Goal: Information Seeking & Learning: Learn about a topic

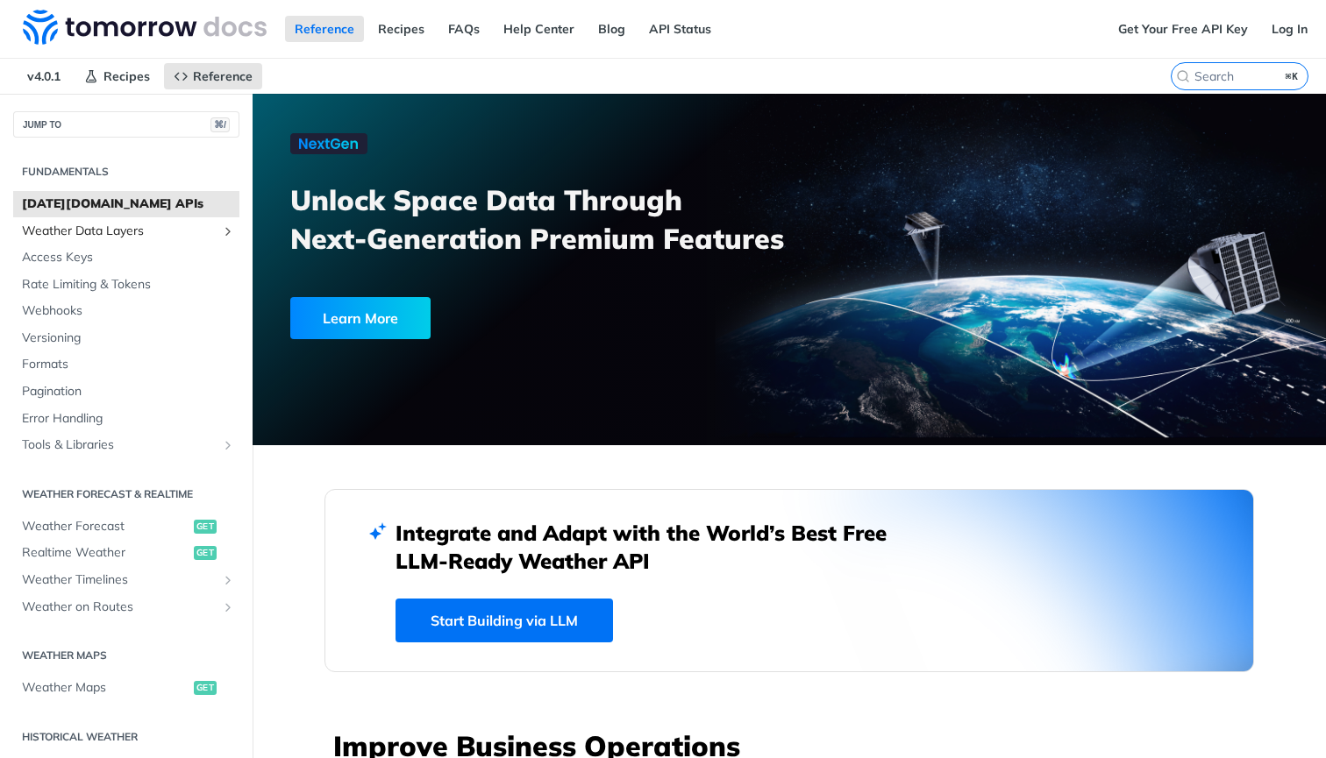
click at [93, 229] on span "Weather Data Layers" at bounding box center [119, 232] width 195 height 18
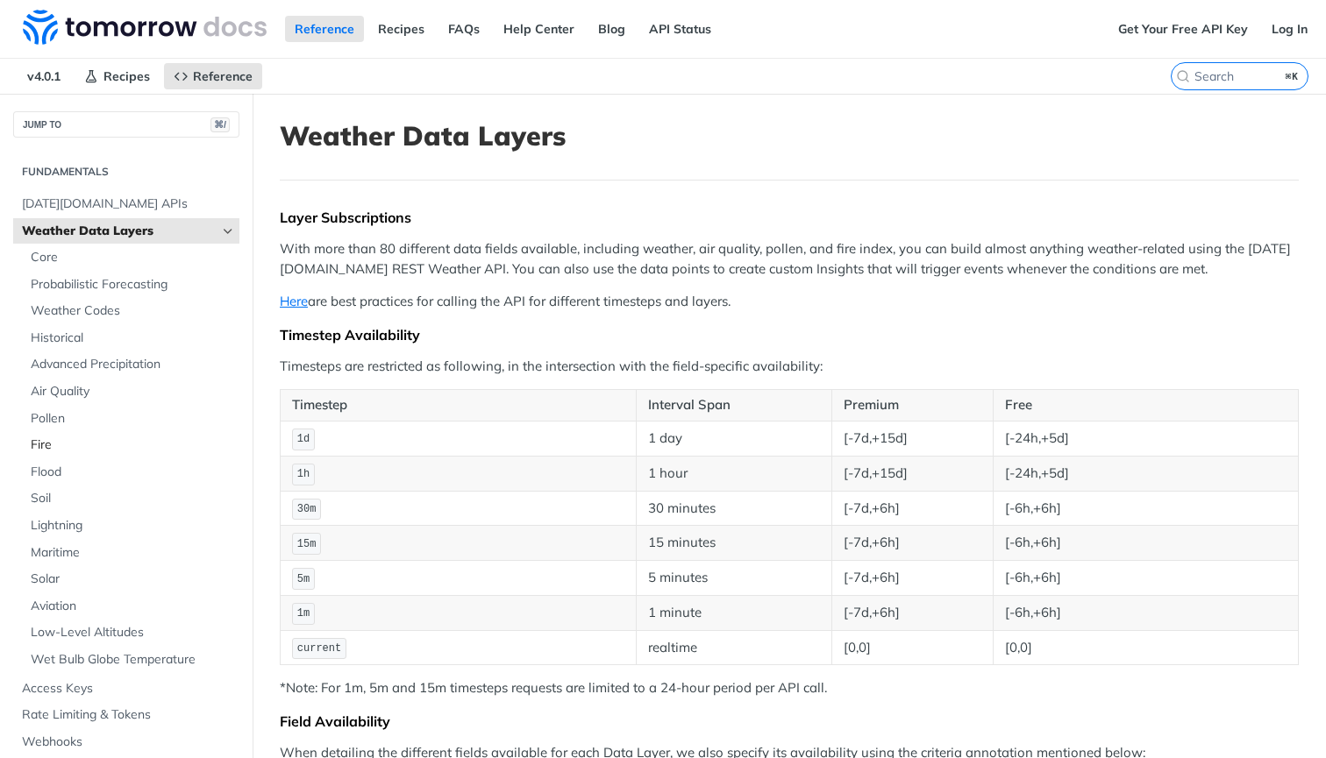
click at [52, 437] on span "Fire" at bounding box center [133, 446] width 204 height 18
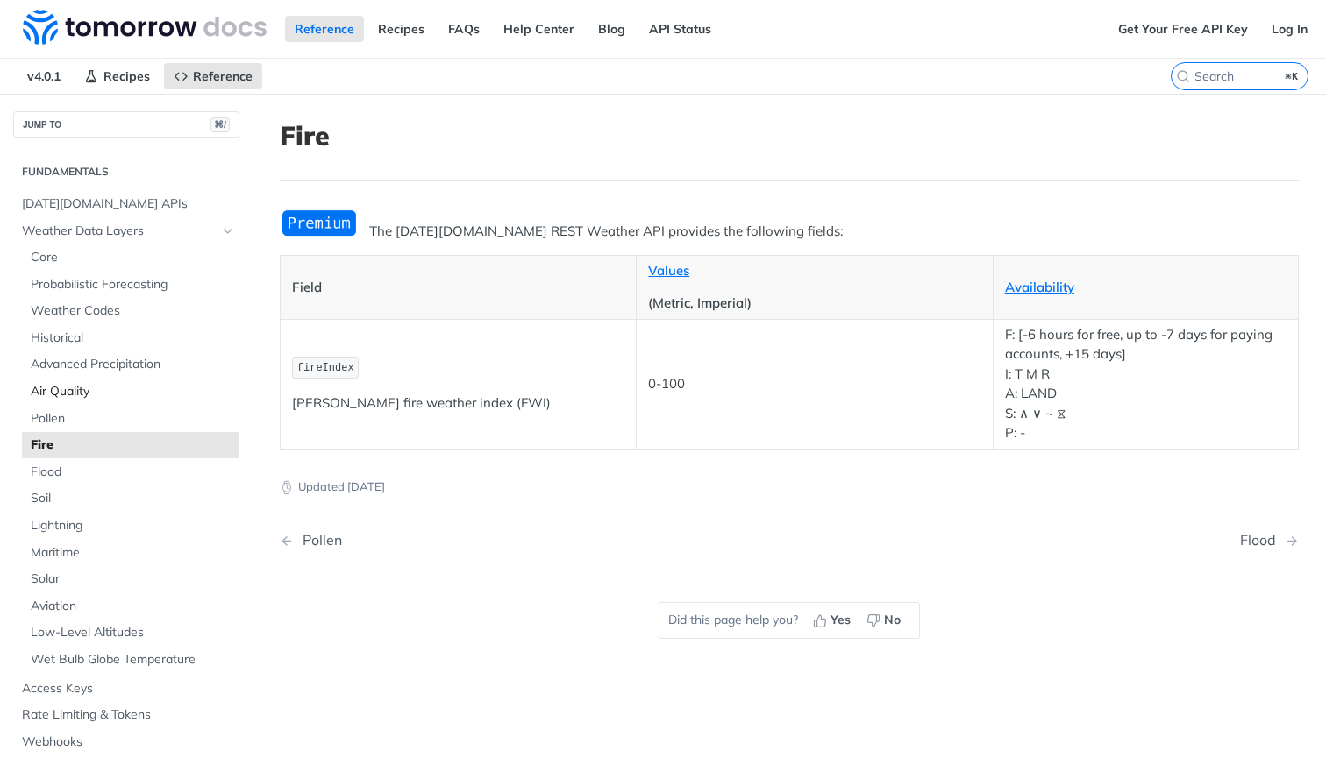
click at [64, 383] on span "Air Quality" at bounding box center [133, 392] width 204 height 18
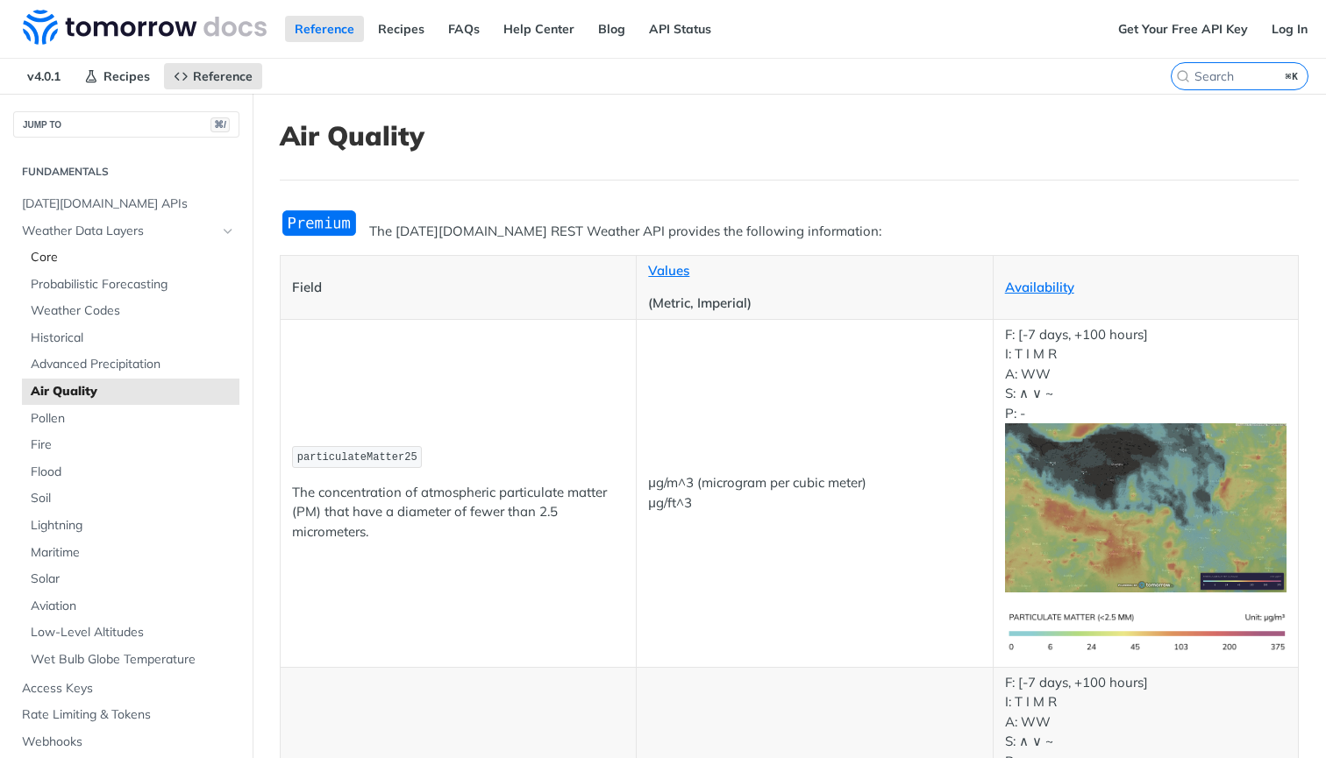
click at [64, 260] on span "Core" at bounding box center [133, 258] width 204 height 18
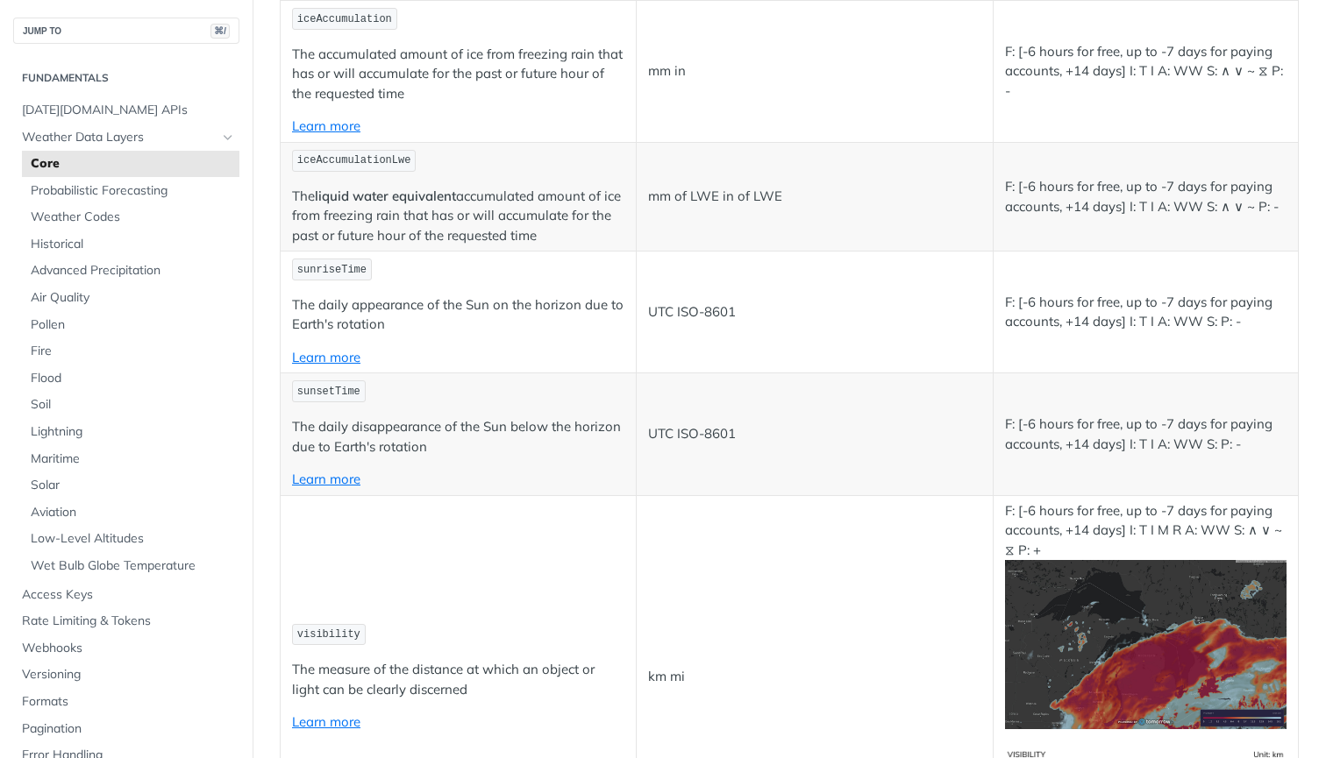
scroll to position [4134, 0]
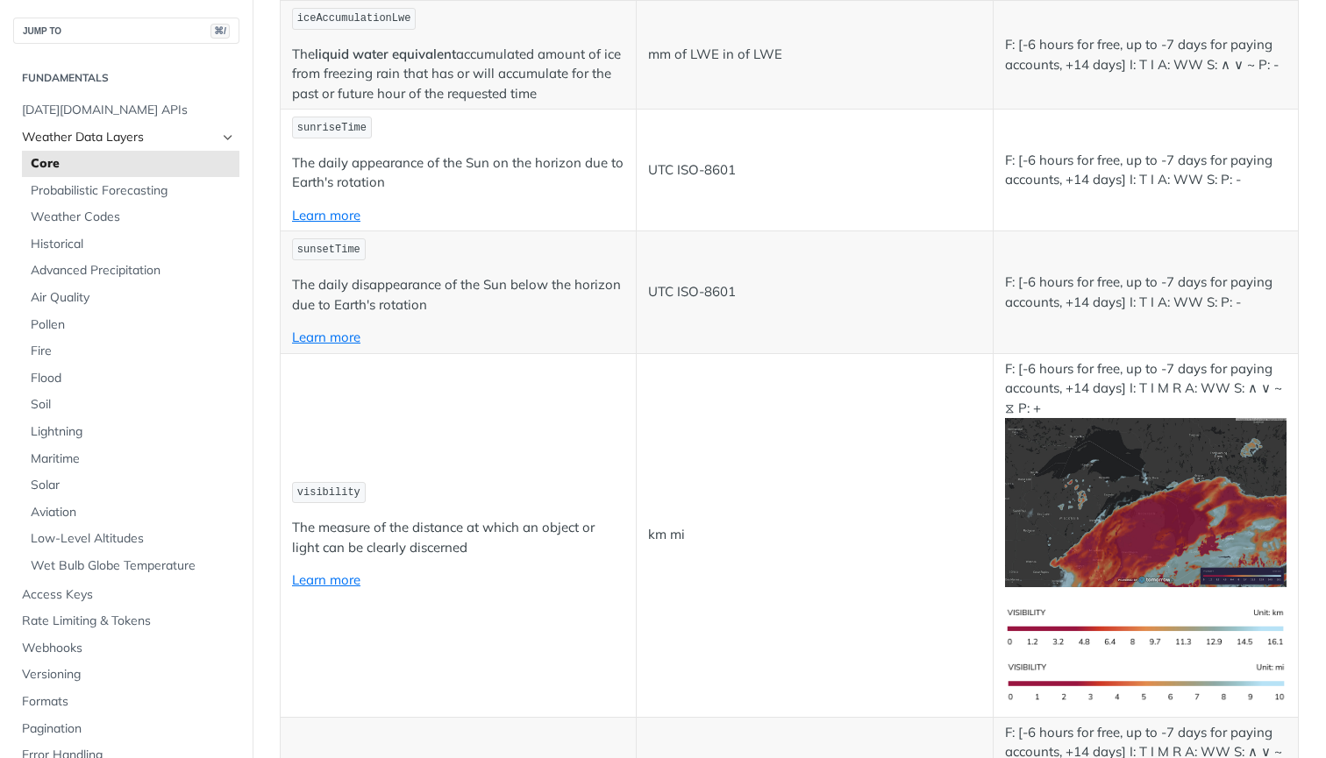
click at [75, 140] on span "Weather Data Layers" at bounding box center [119, 138] width 195 height 18
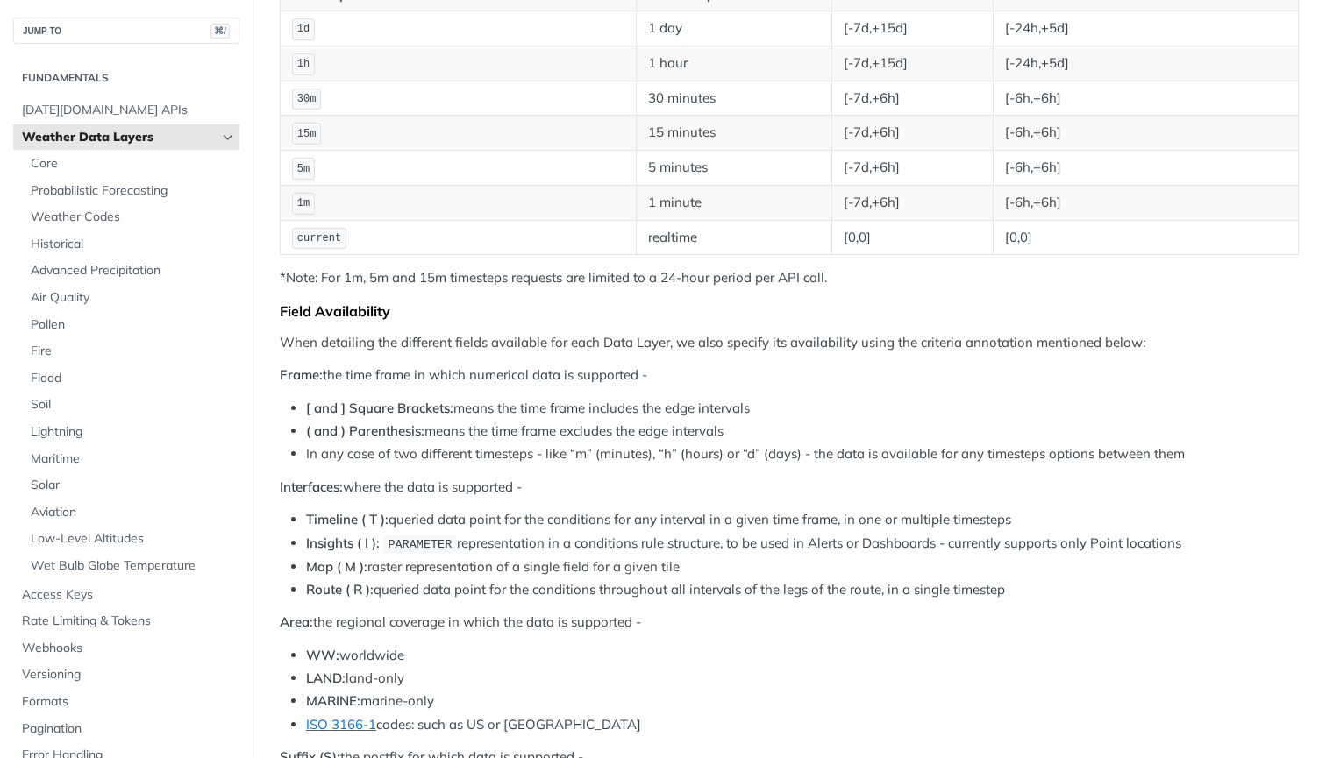
click at [233, 135] on icon "Hide subpages for Weather Data Layers" at bounding box center [228, 138] width 14 height 14
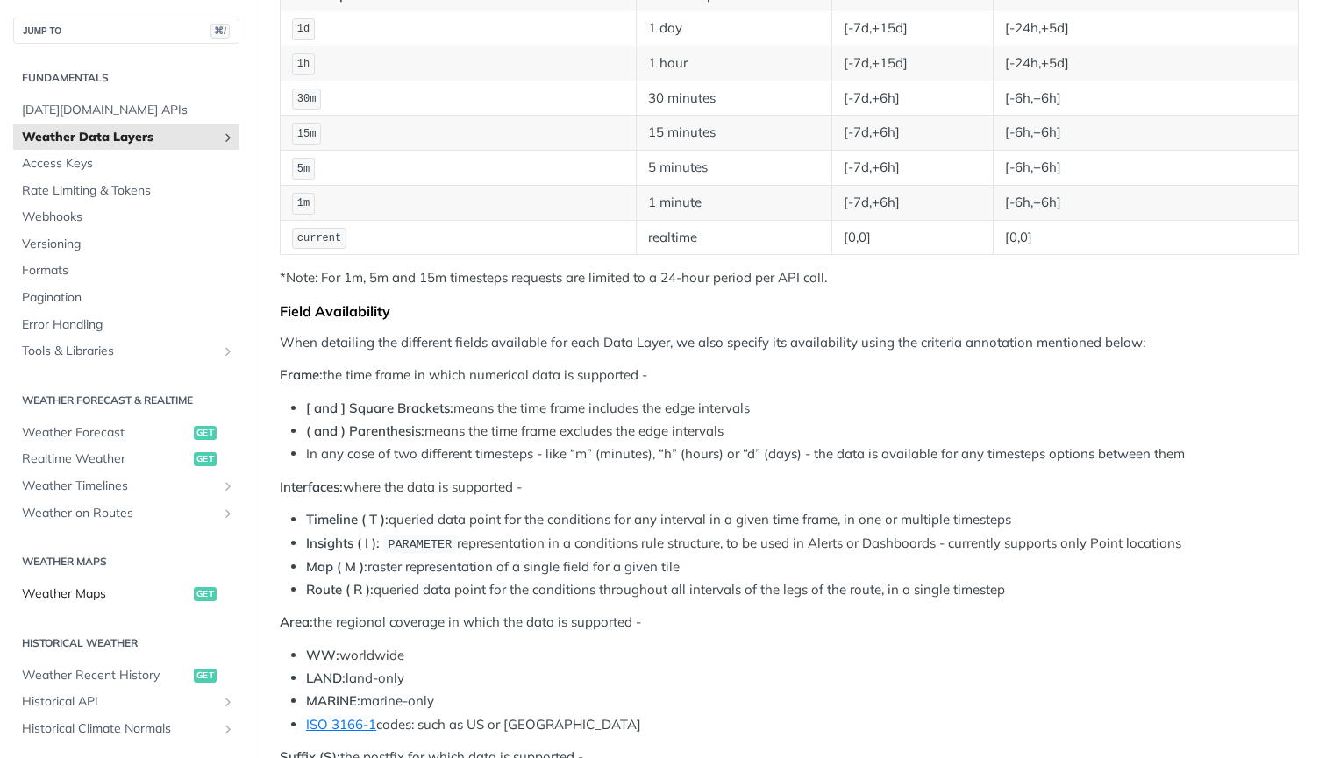
click at [132, 588] on span "Weather Maps" at bounding box center [105, 595] width 167 height 18
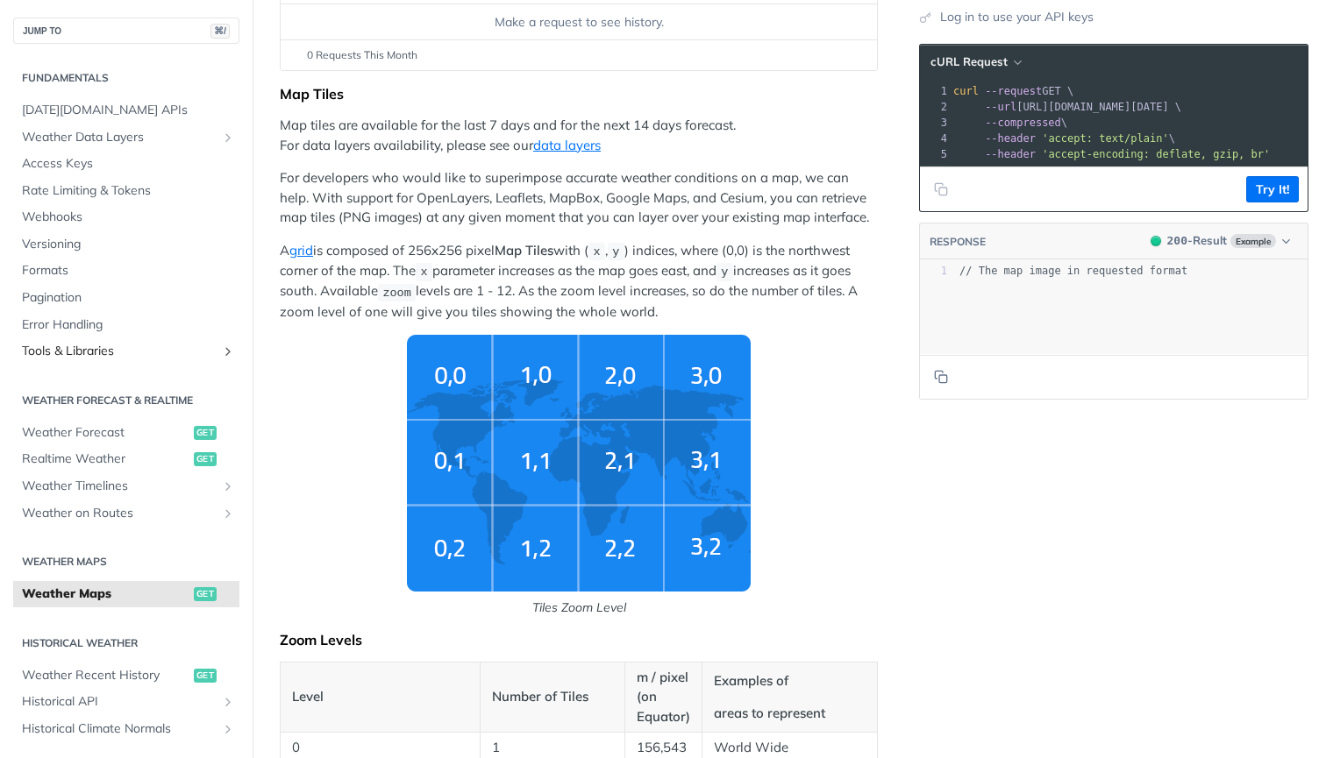
click at [120, 347] on span "Tools & Libraries" at bounding box center [119, 352] width 195 height 18
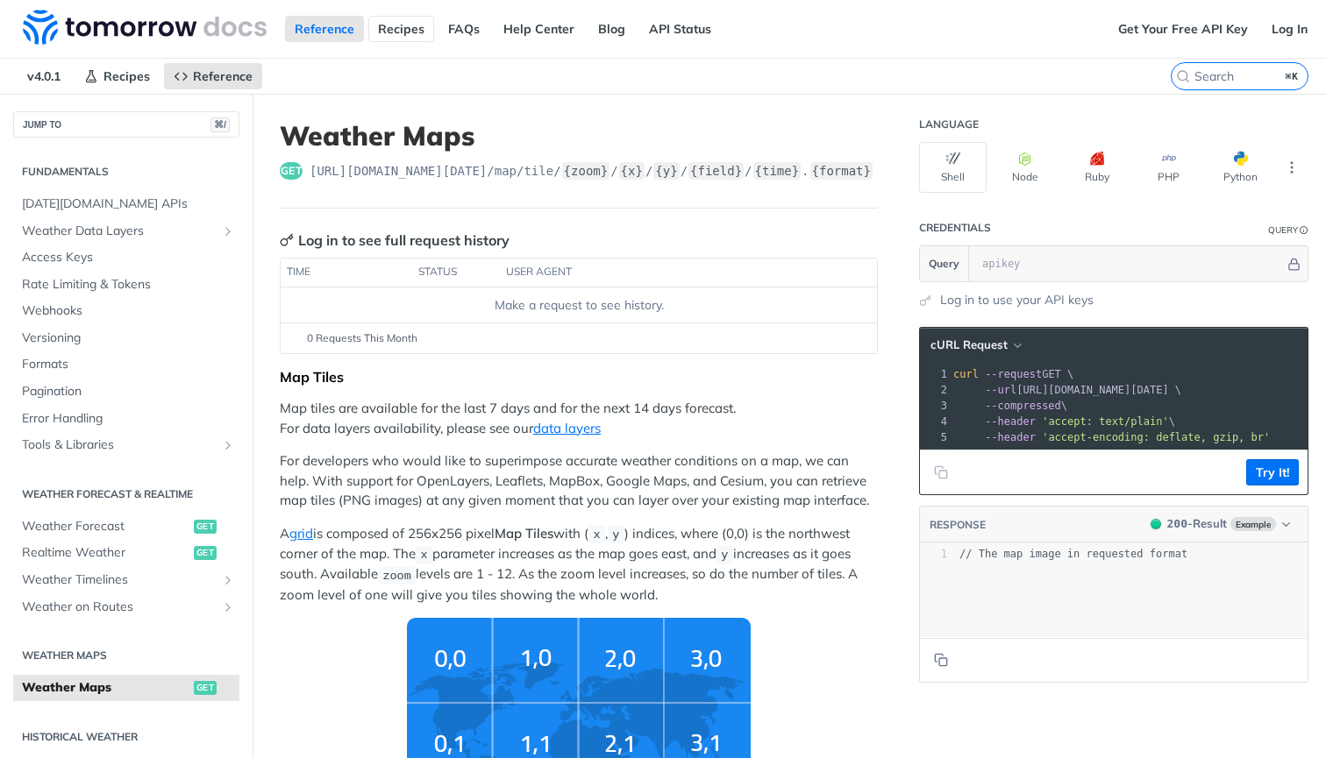
click at [411, 30] on link "Recipes" at bounding box center [401, 29] width 66 height 26
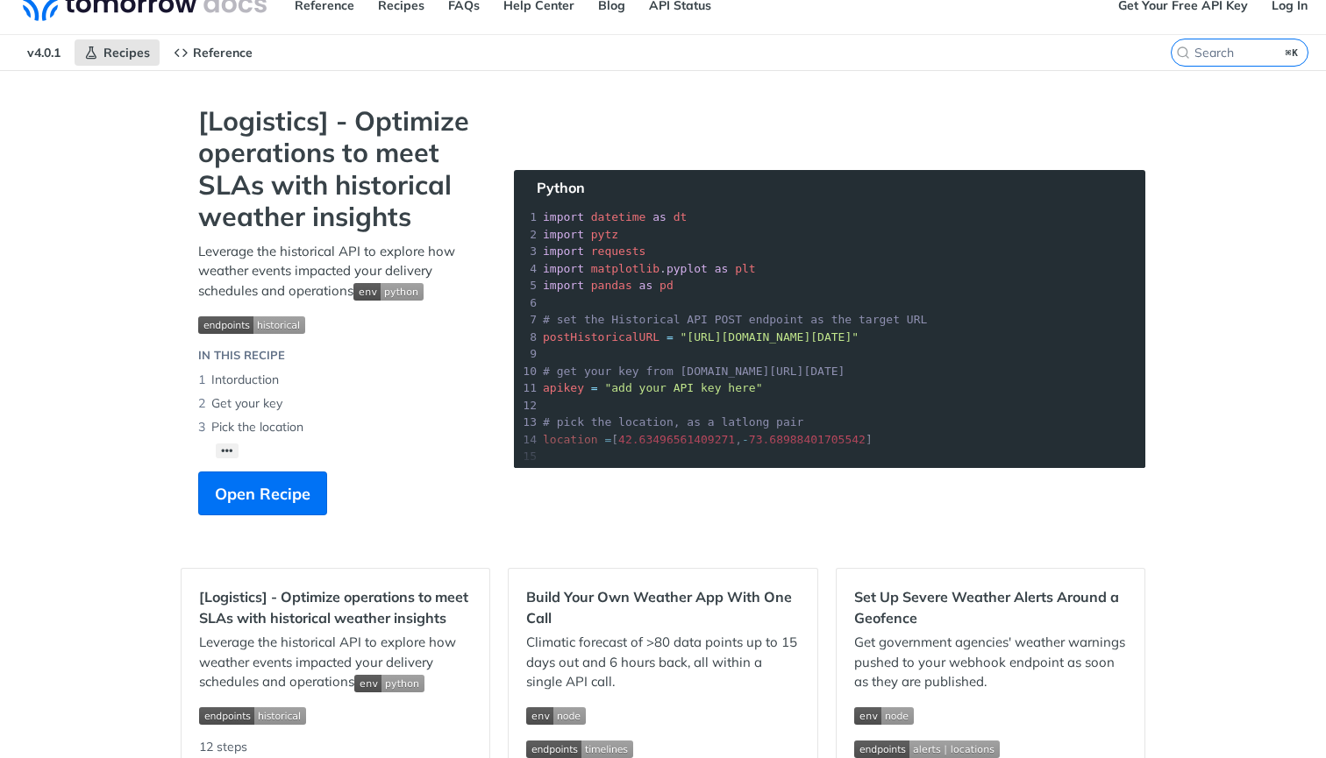
scroll to position [12, 0]
